Goal: Transaction & Acquisition: Download file/media

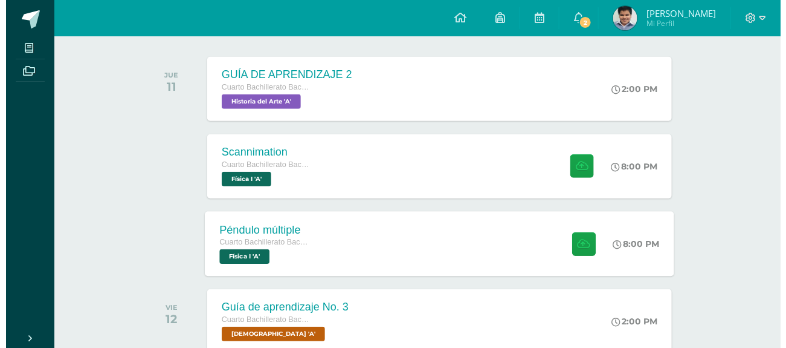
scroll to position [193, 0]
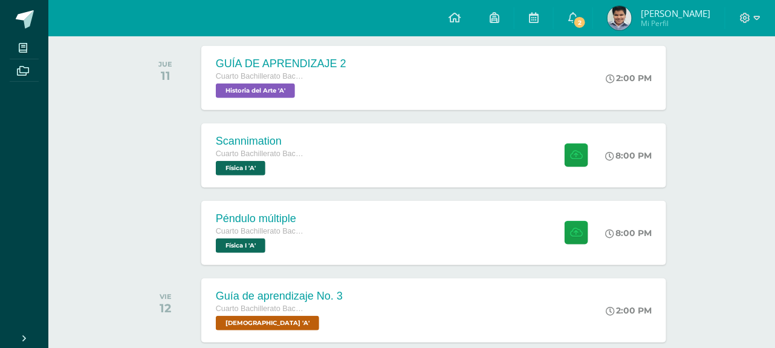
click at [368, 177] on div "Scannimation Cuarto Bachillerato Bachillerato en CCLL con Orientación en Diseño…" at bounding box center [434, 155] width 470 height 65
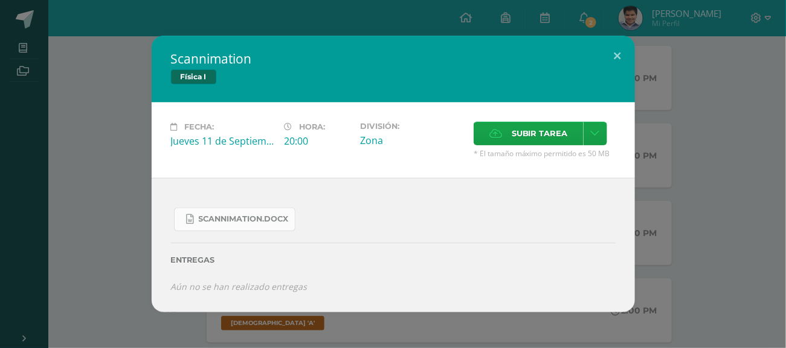
click at [233, 221] on span "Scannimation.docx" at bounding box center [244, 219] width 90 height 10
click at [105, 249] on div "Scannimation Física I Fecha: Jueves 11 de Septiembre Hora: 20:00 División: Zona…" at bounding box center [393, 174] width 777 height 276
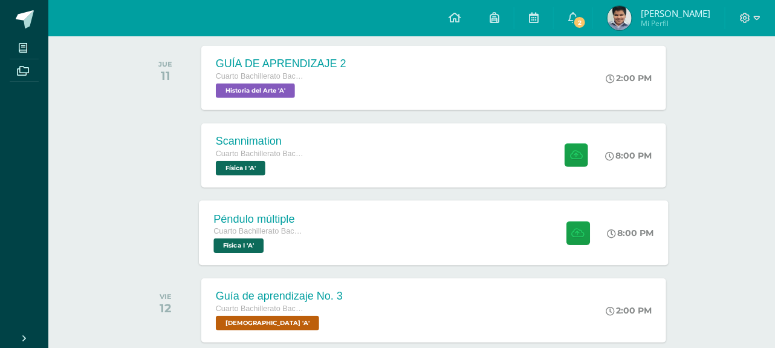
click at [342, 232] on div "Péndulo múltiple Cuarto Bachillerato Bachillerato en CCLL con Orientación en Di…" at bounding box center [434, 232] width 470 height 65
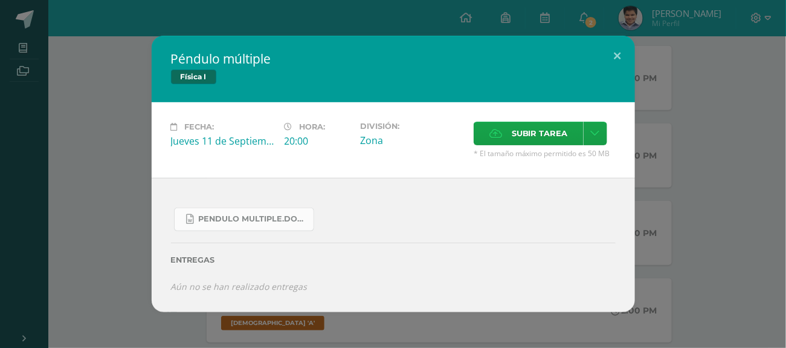
click at [275, 223] on span "Pendulo multiple.docx" at bounding box center [253, 219] width 109 height 10
click at [119, 249] on div "Péndulo múltiple Física I Fecha: Jueves 11 de Septiembre Hora: 20:00 División: …" at bounding box center [393, 174] width 777 height 276
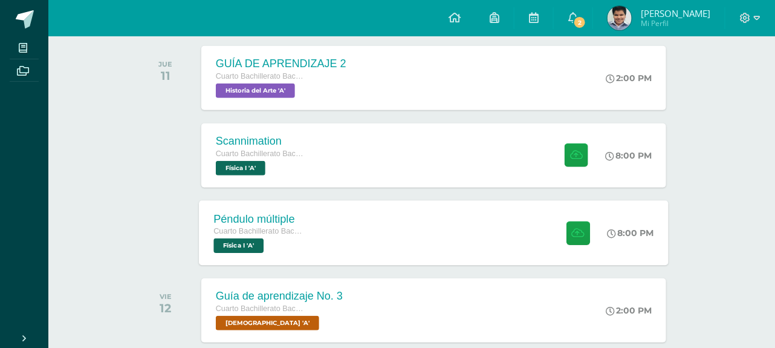
click at [329, 218] on div "Péndulo múltiple Cuarto Bachillerato Bachillerato en CCLL con Orientación en Di…" at bounding box center [434, 232] width 470 height 65
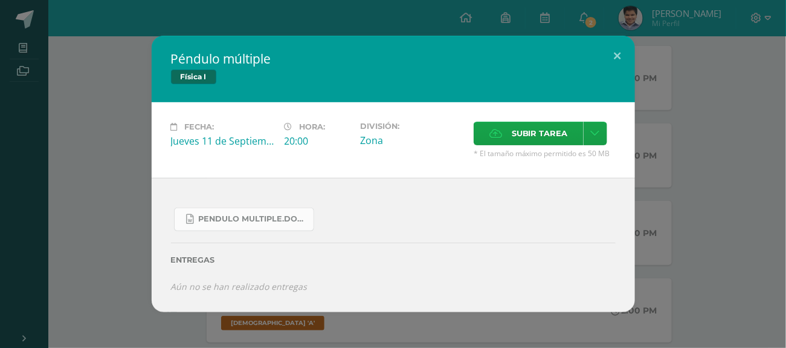
click at [233, 221] on span "Pendulo multiple.docx" at bounding box center [253, 219] width 109 height 10
click at [131, 224] on div "Péndulo múltiple Física I Fecha: Jueves 11 de Septiembre Hora: 20:00 División: …" at bounding box center [393, 174] width 777 height 276
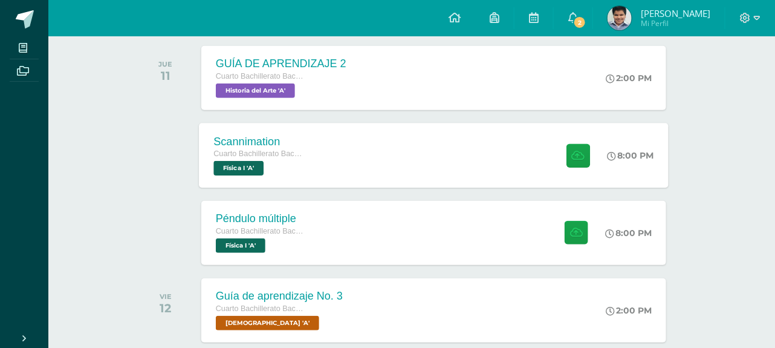
click at [313, 156] on div "Scannimation Cuarto Bachillerato Bachillerato en CCLL con Orientación en Diseño…" at bounding box center [259, 155] width 121 height 65
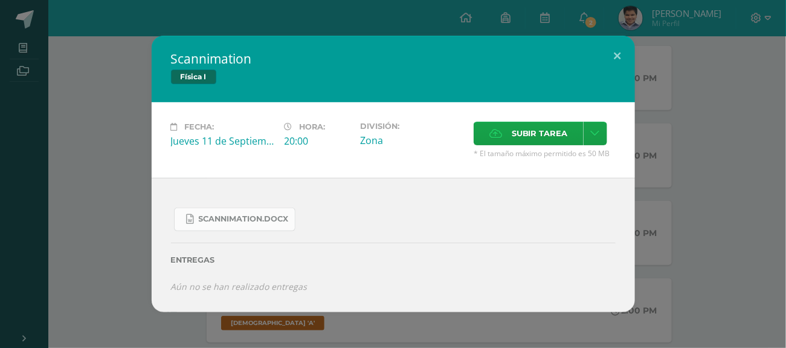
click at [244, 222] on span "Scannimation.docx" at bounding box center [244, 219] width 90 height 10
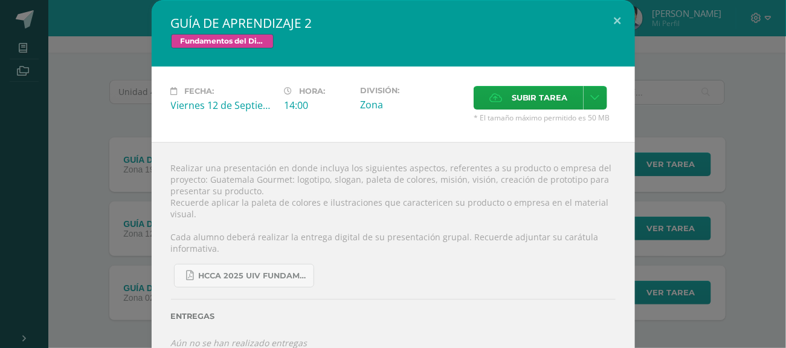
click at [125, 255] on div "GUÍA DE APRENDIZAJE 2 Fundamentos del Diseño Fecha: [DATE] Hora: 14:00 División:" at bounding box center [393, 184] width 777 height 368
